Goal: Find specific page/section: Find specific page/section

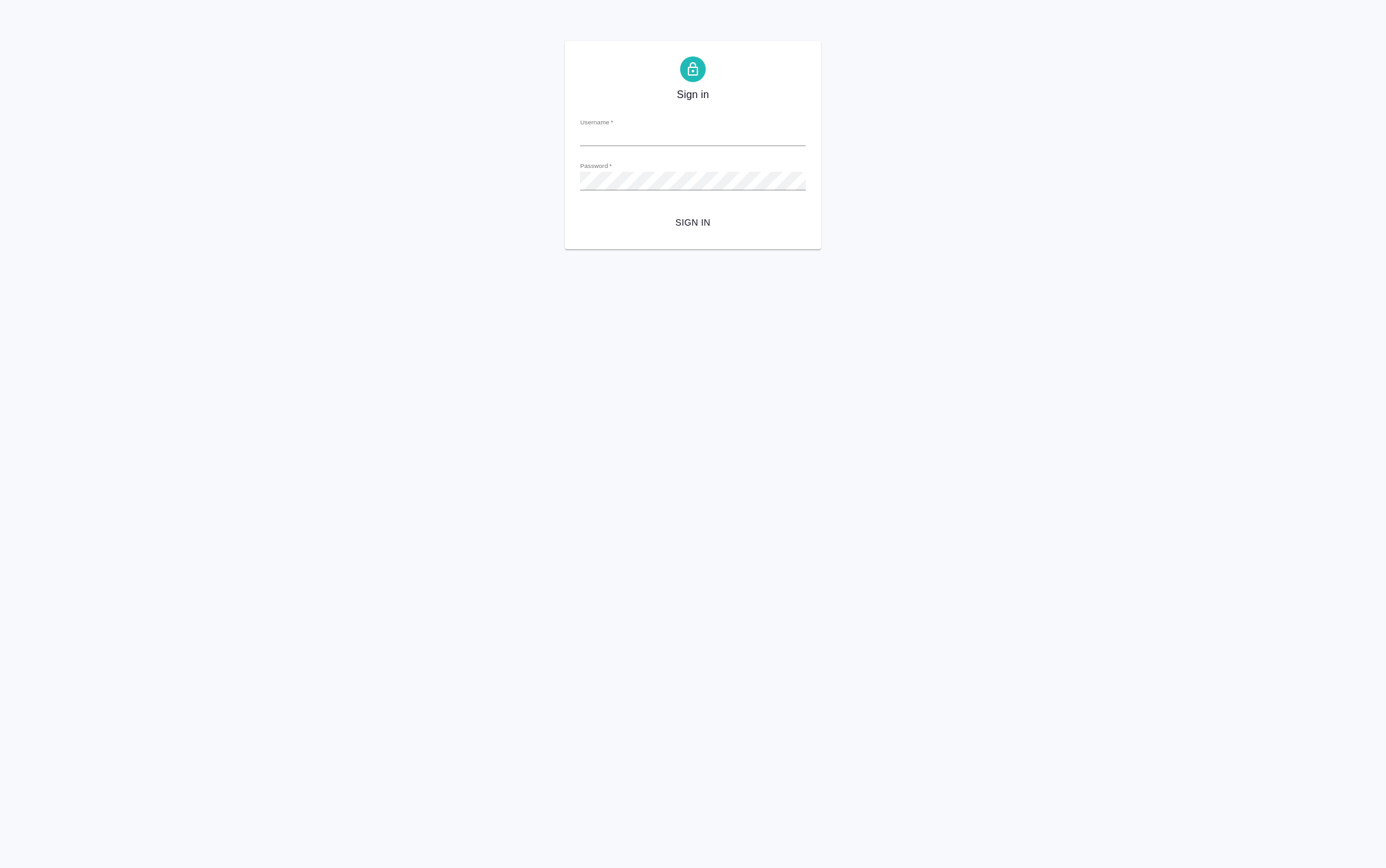
type input "m.matveeva@awatera.com"
click at [670, 228] on span "Sign in" at bounding box center [693, 223] width 205 height 16
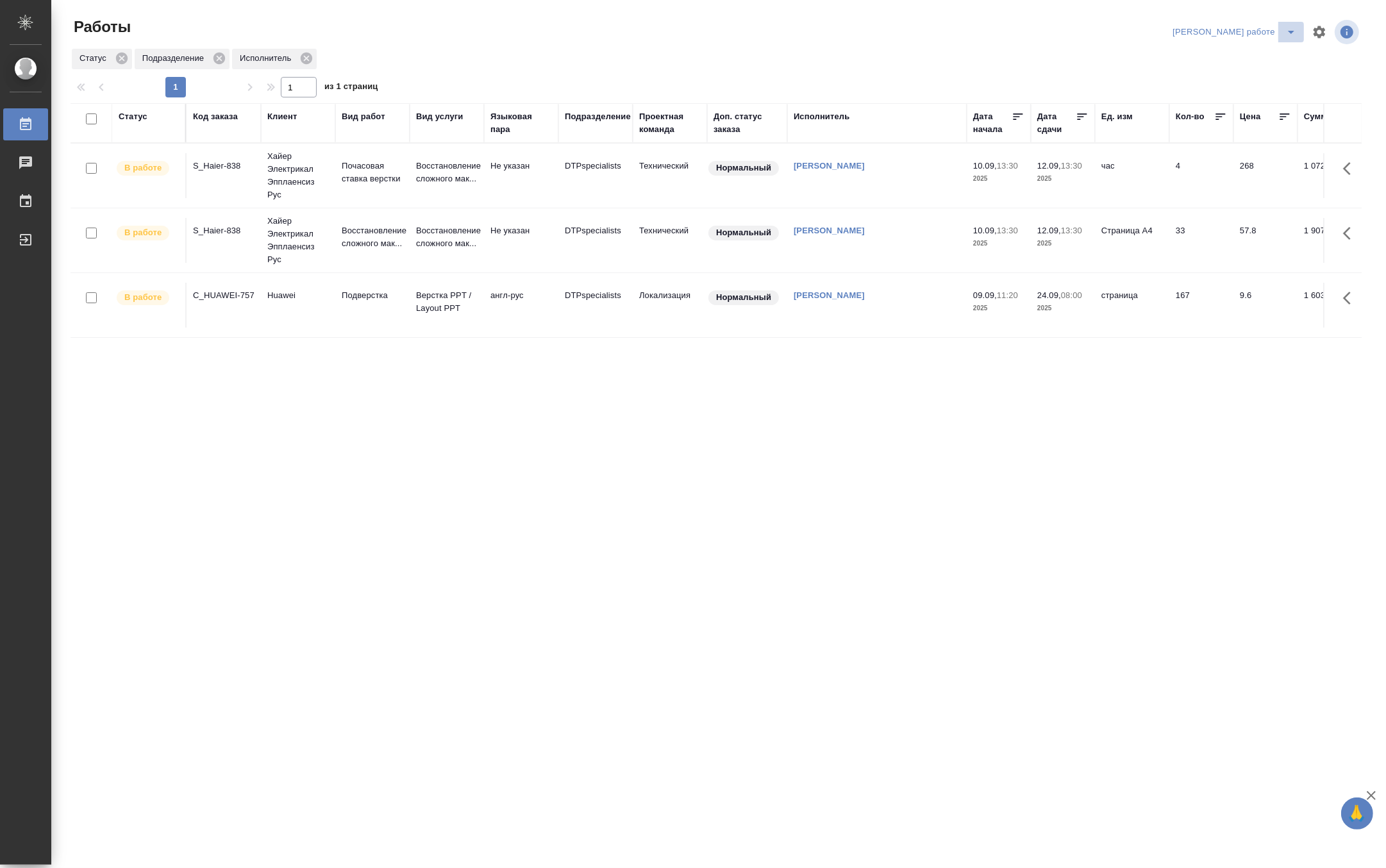
click at [1286, 24] on icon "split button" at bounding box center [1290, 31] width 15 height 15
click at [1273, 77] on li "Матвеева_назначено" at bounding box center [1246, 79] width 116 height 21
